Goal: Information Seeking & Learning: Learn about a topic

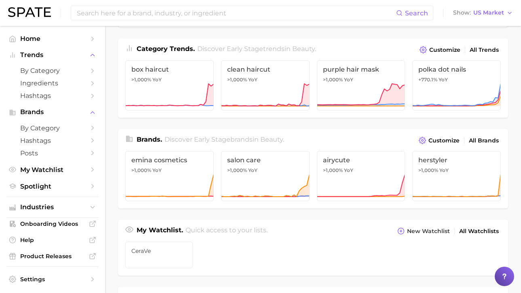
scroll to position [100, 0]
click at [109, 122] on main "Industries. Begin your search here. Data update: August 31st, 2025 beauty perso…" at bounding box center [313, 241] width 416 height 631
click at [110, 121] on main "Industries. Begin your search here. Data update: August 31st, 2025 beauty perso…" at bounding box center [313, 241] width 416 height 631
click at [115, 119] on main "Industries. Begin your search here. Data update: August 31st, 2025 beauty perso…" at bounding box center [313, 241] width 416 height 631
click at [108, 92] on main "Industries. Begin your search here. Data update: August 31st, 2025 beauty perso…" at bounding box center [313, 241] width 416 height 631
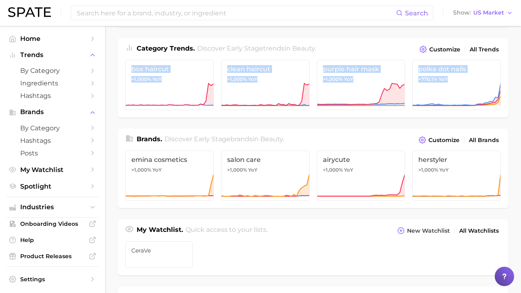
drag, startPoint x: 109, startPoint y: 80, endPoint x: 114, endPoint y: 141, distance: 61.2
click at [114, 141] on main "Industries. Begin your search here. Data update: August 31st, 2025 beauty perso…" at bounding box center [313, 241] width 416 height 631
click at [107, 122] on main "Industries. Begin your search here. Data update: August 31st, 2025 beauty perso…" at bounding box center [313, 241] width 416 height 631
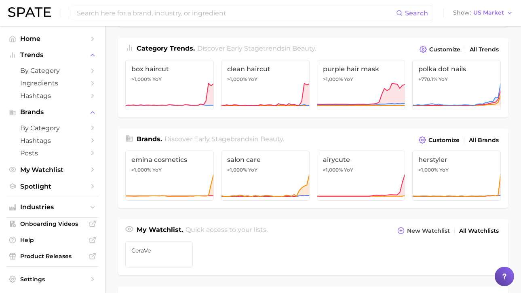
click at [381, 126] on div "Industries. Begin your search here. Data update: August 31st, 2025 beauty perso…" at bounding box center [313, 228] width 390 height 578
click at [517, 126] on main "Industries. Begin your search here. Data update: August 31st, 2025 beauty perso…" at bounding box center [313, 241] width 416 height 631
click at [109, 133] on main "Industries. Begin your search here. Data update: August 31st, 2025 beauty perso…" at bounding box center [313, 241] width 416 height 631
click at [71, 130] on span "by Category" at bounding box center [52, 128] width 65 height 8
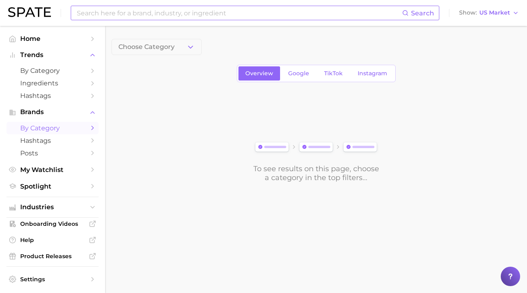
click at [170, 15] on input at bounding box center [239, 13] width 326 height 14
type input "CeraVe"
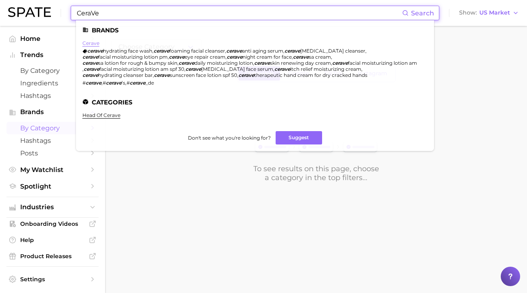
click at [93, 44] on link "cerave" at bounding box center [90, 43] width 17 height 6
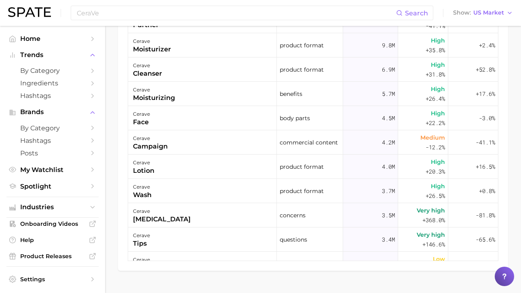
scroll to position [397, 0]
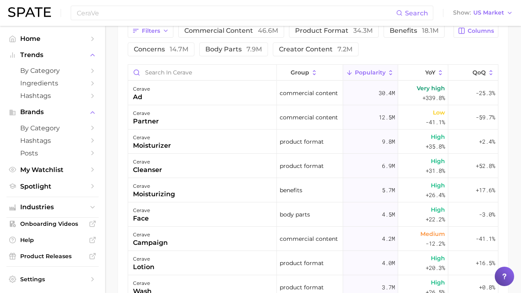
click at [115, 212] on main "Overview Google TikTok Instagram brand cerave Add to Watchlist Export Data Popu…" at bounding box center [313, 18] width 416 height 778
click at [121, 194] on div "Filters commercial content 46.6m product format 34.3m benefits 18.1m concerns 1…" at bounding box center [313, 190] width 390 height 352
click at [107, 194] on main "Overview Google TikTok Instagram brand cerave Add to Watchlist Export Data Popu…" at bounding box center [313, 18] width 416 height 778
